Goal: Information Seeking & Learning: Learn about a topic

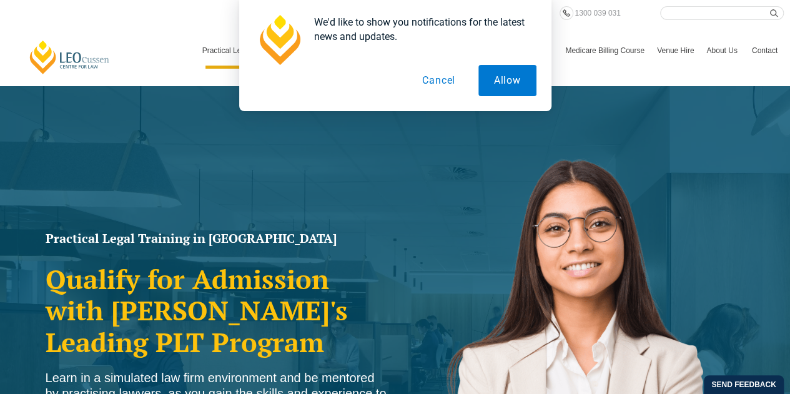
click at [446, 81] on button "Cancel" at bounding box center [439, 80] width 64 height 31
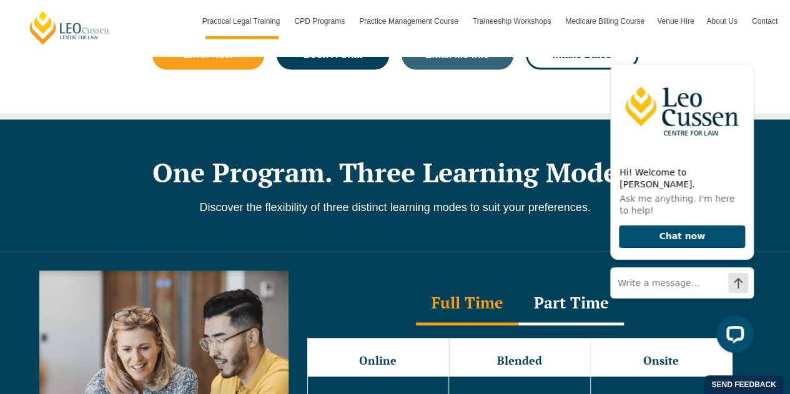
scroll to position [1062, 0]
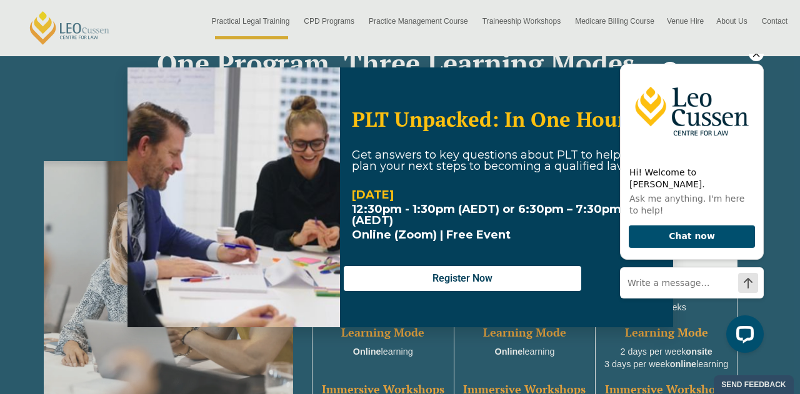
click at [757, 61] on icon "Hide greeting" at bounding box center [755, 53] width 15 height 15
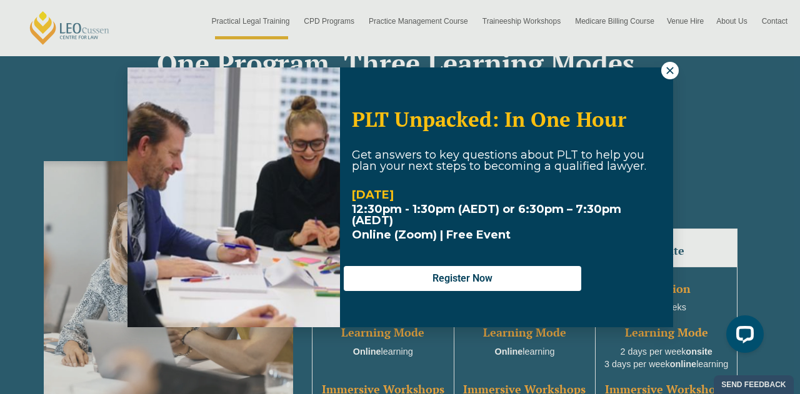
click at [656, 74] on div "PLT Unpacked: In One Hour Get answers to key questions about PLT to help you pl…" at bounding box center [399, 197] width 545 height 260
click at [667, 76] on icon at bounding box center [669, 70] width 11 height 11
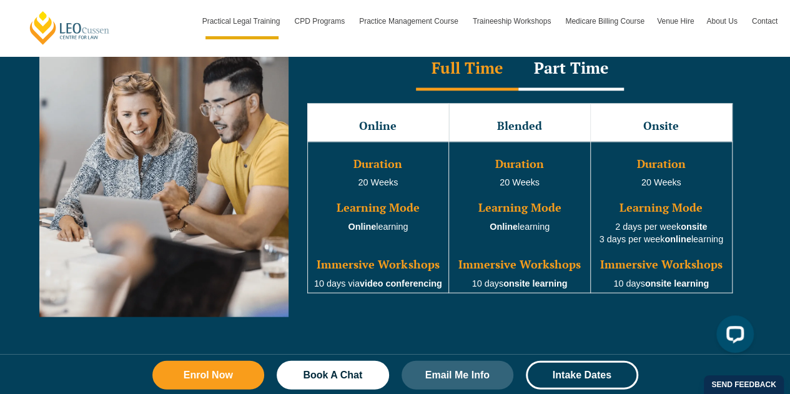
scroll to position [1124, 0]
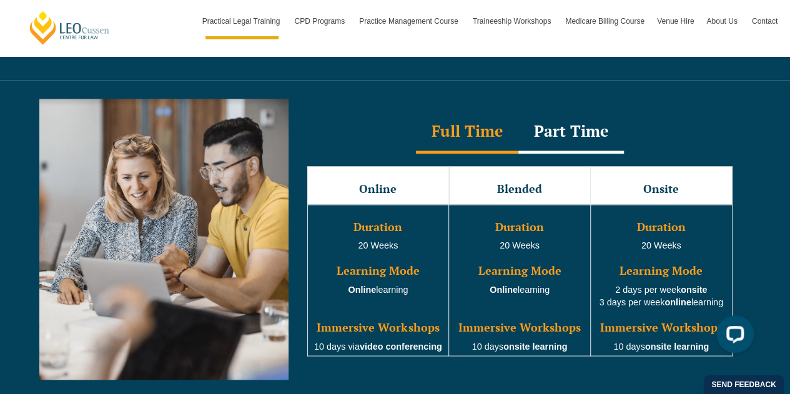
click at [577, 122] on div "Part Time" at bounding box center [572, 132] width 106 height 44
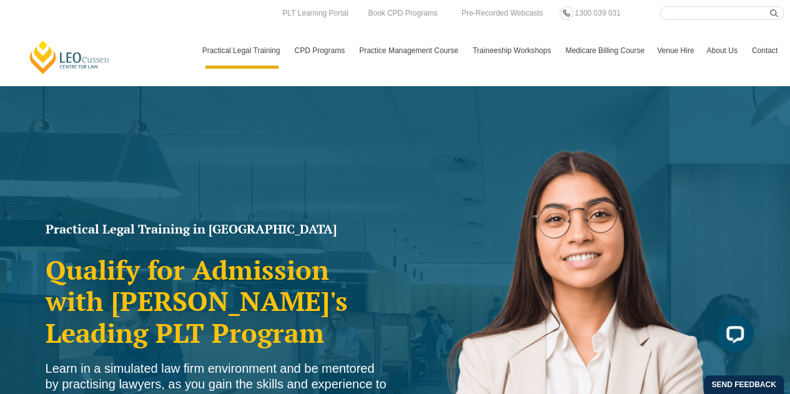
scroll to position [0, 0]
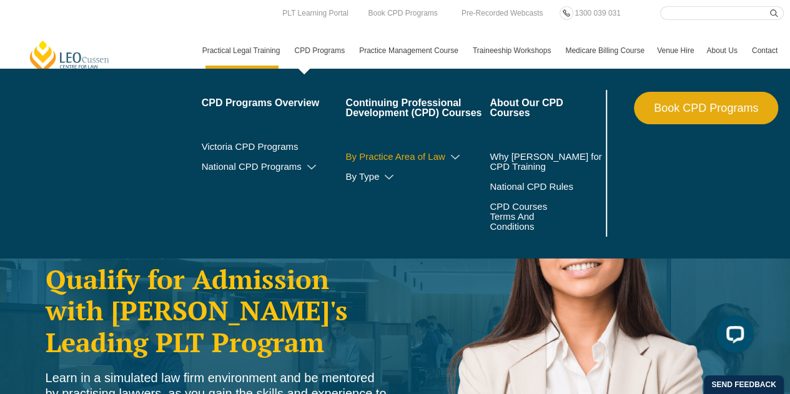
click at [464, 159] on link "By Practice Area of Law" at bounding box center [417, 157] width 144 height 10
click at [456, 159] on icon at bounding box center [455, 157] width 12 height 9
